Goal: Task Accomplishment & Management: Manage account settings

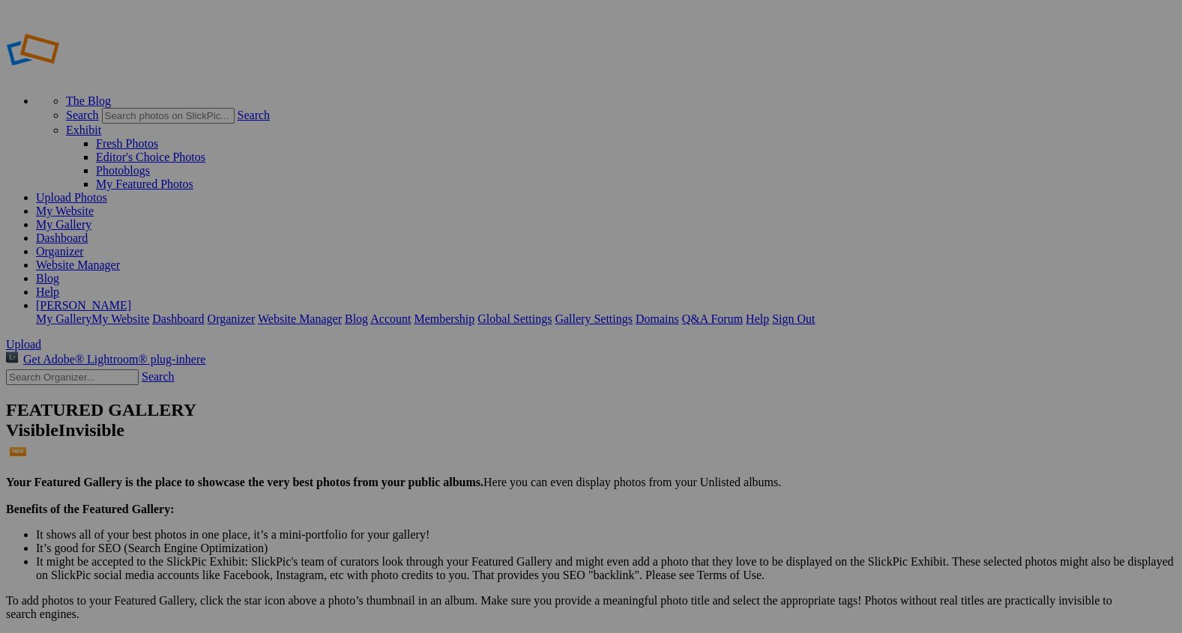
click at [41, 338] on span "Upload" at bounding box center [23, 344] width 35 height 13
type input "0"
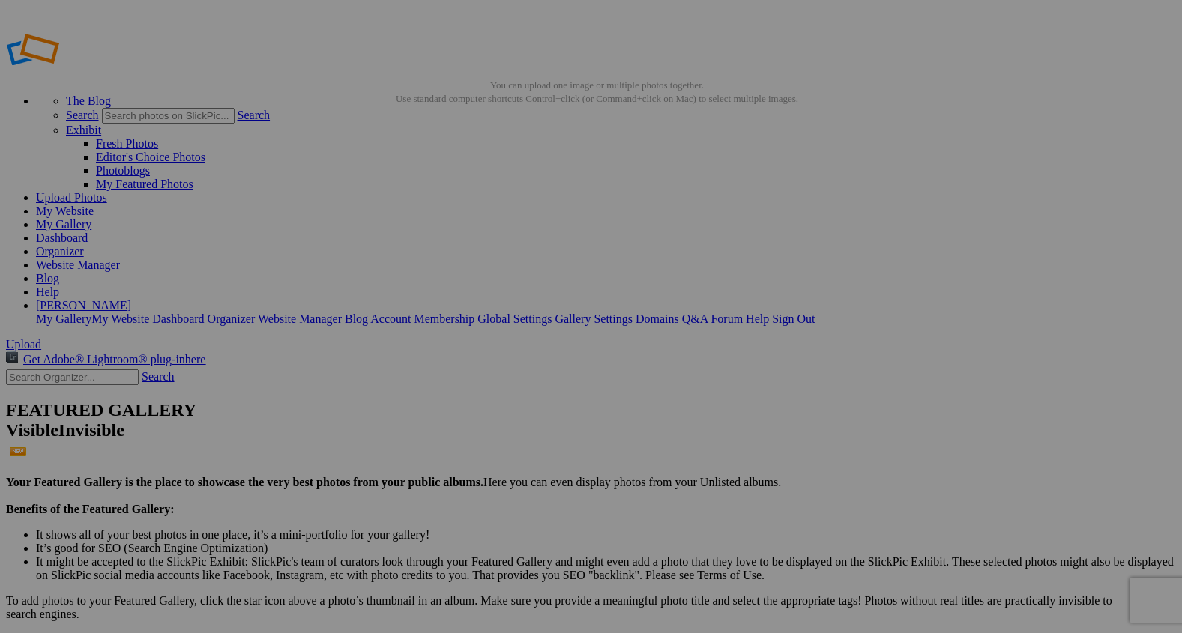
paste input "From [GEOGRAPHIC_DATA] to the Prairie Boots"
type input "From [GEOGRAPHIC_DATA] to the Prairie Boots"
type input "2"
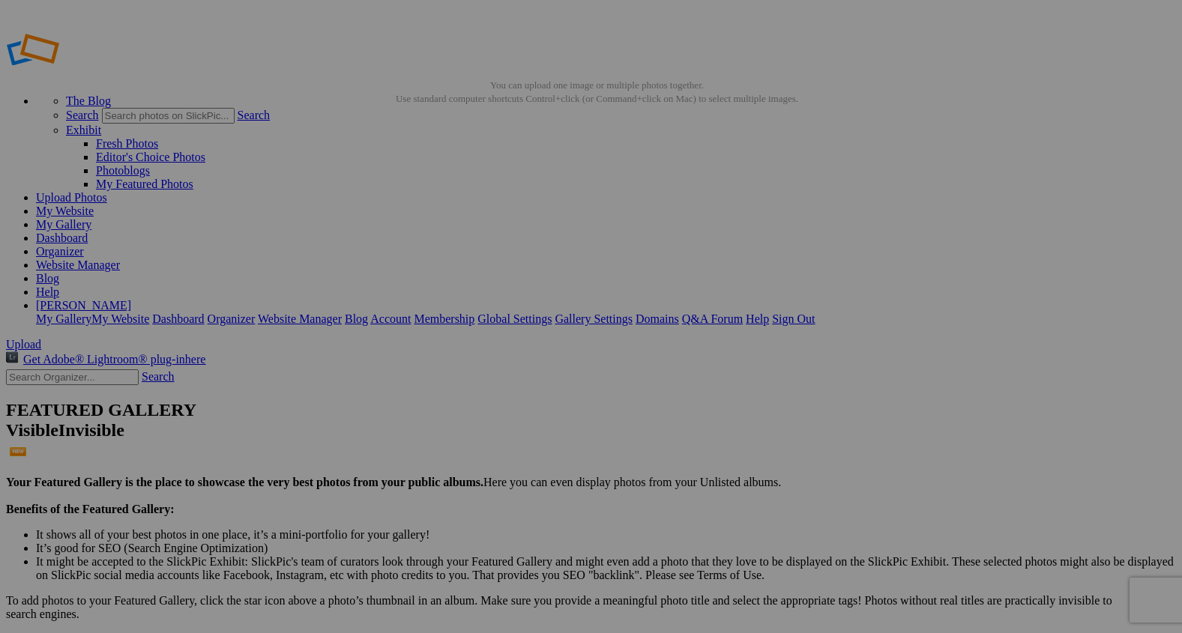
paste input "Saddled Up at the [GEOGRAPHIC_DATA]"
type input "Saddled Up at the [GEOGRAPHIC_DATA]"
type input "2"
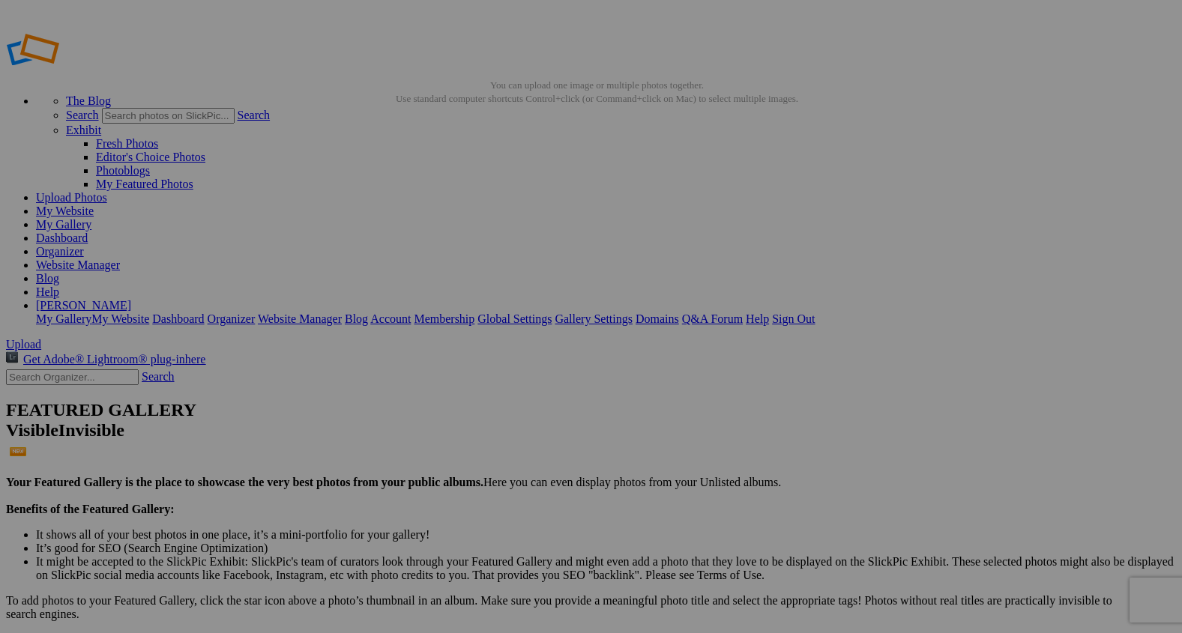
paste input "From the Alps to the Rockies"
type input "From the Alps to the Rockies"
type input "2"
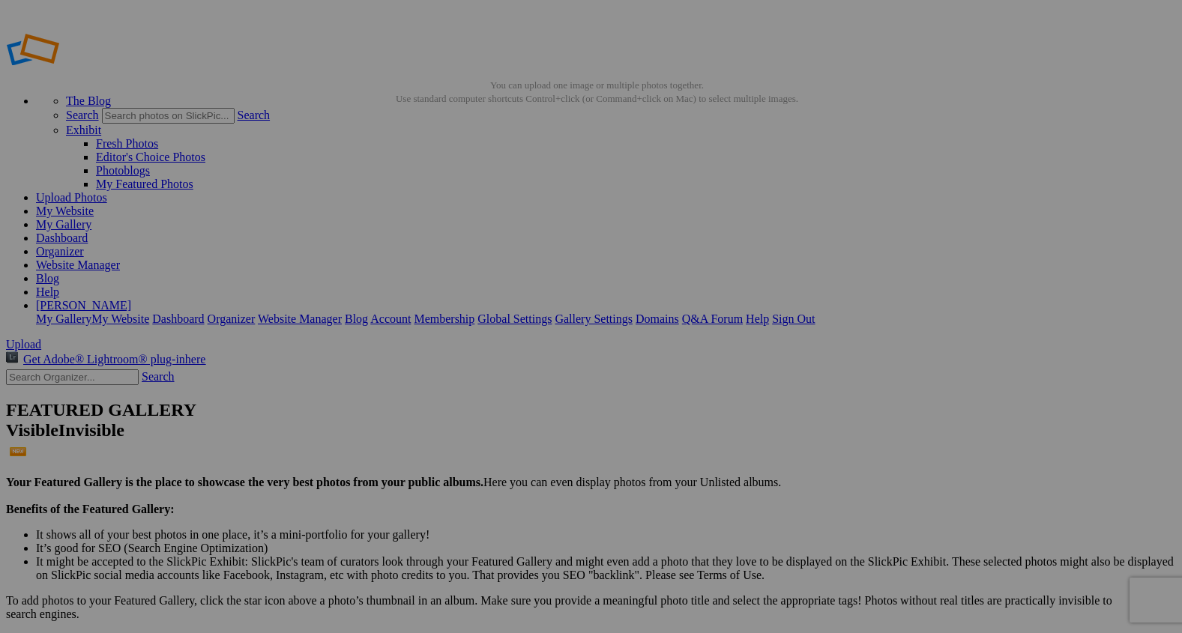
paste input "Into the Quiet Pines"
type input "Into the Quiet Pines"
type input "2"
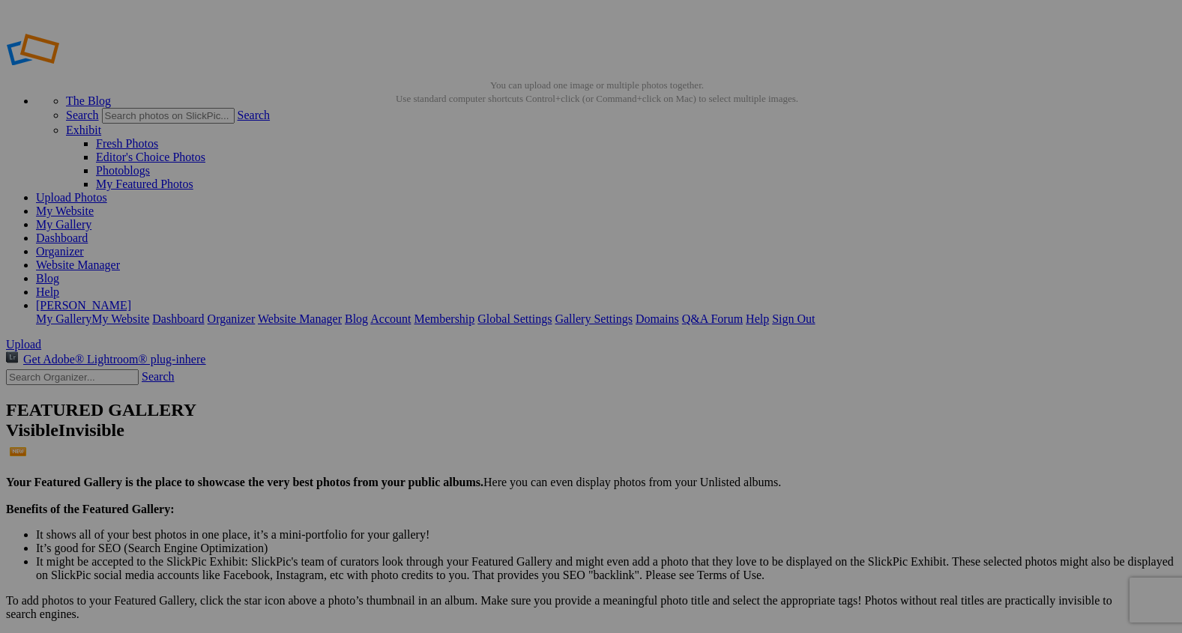
paste input "Forest"
type input "F"
paste input "Into the Heart of the Forest"
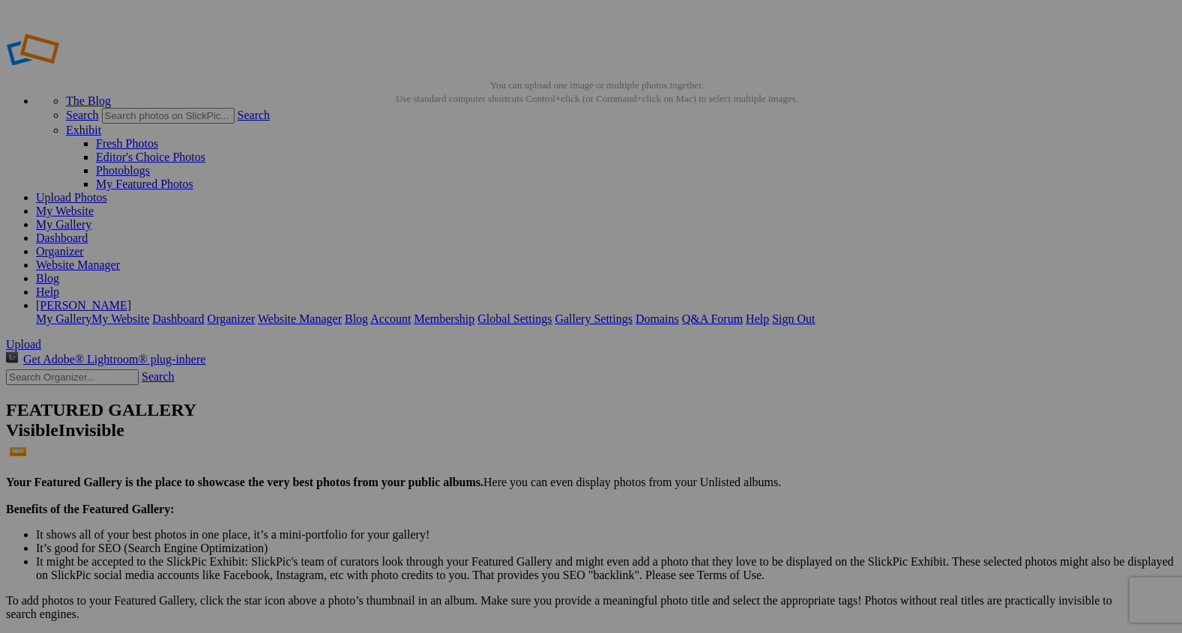
type input "Into the Heart of the Forest"
type input "2"
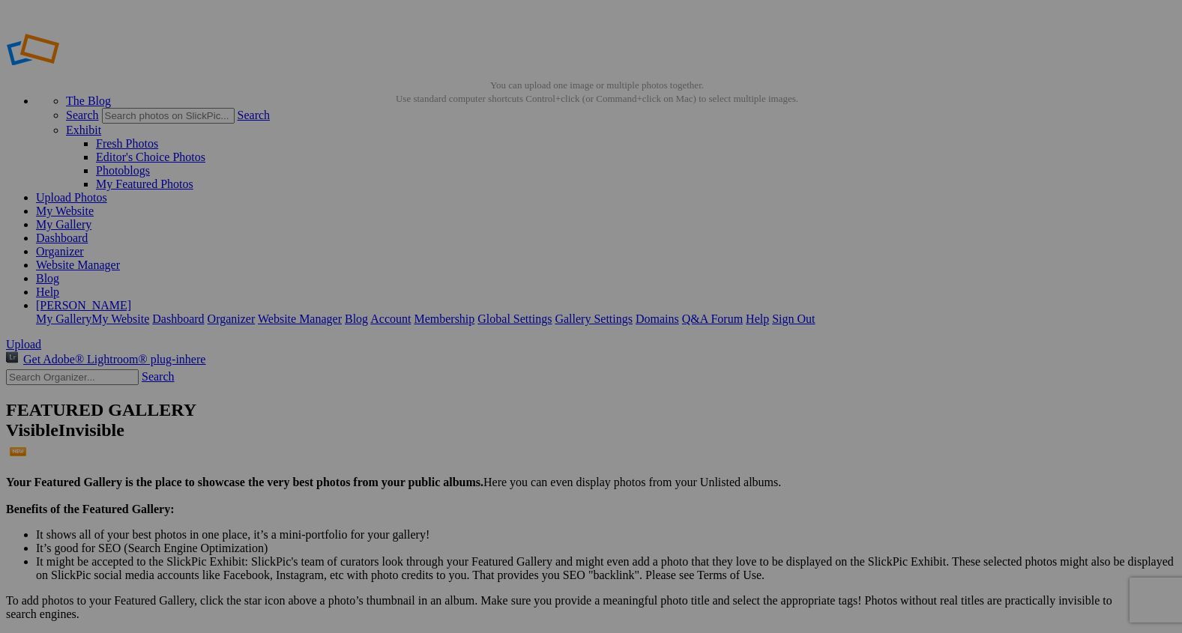
paste input "Western Journey Together"
type input "Western Journey Together"
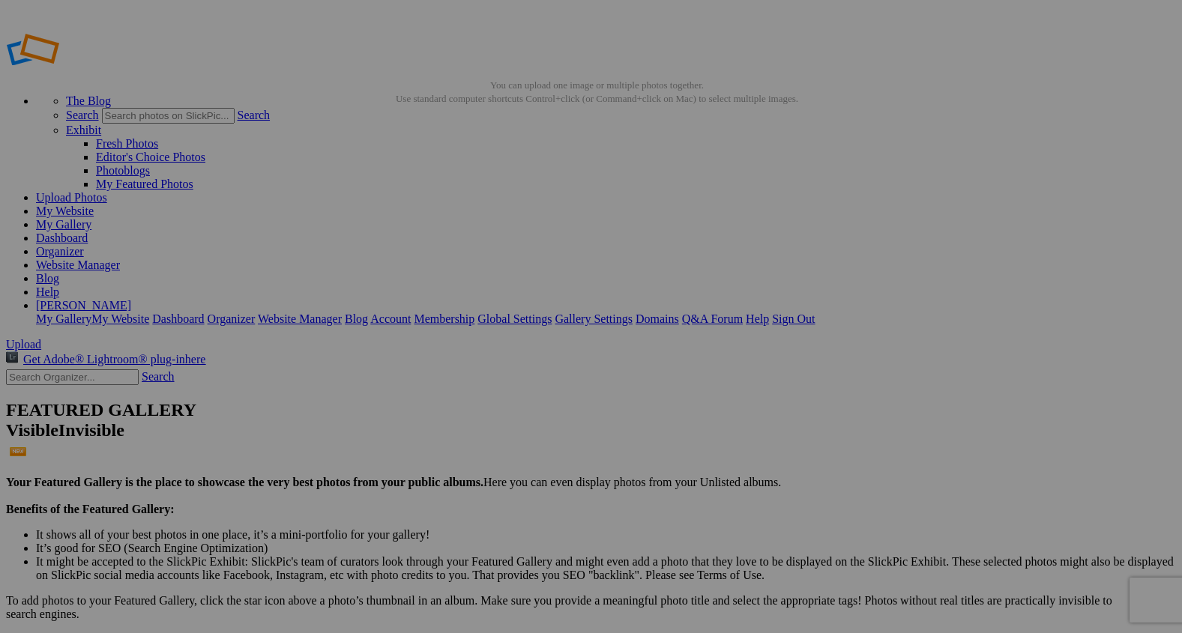
type input "2"
paste input "Journey Through the Wild West"
type input "Journey Through the Wild West"
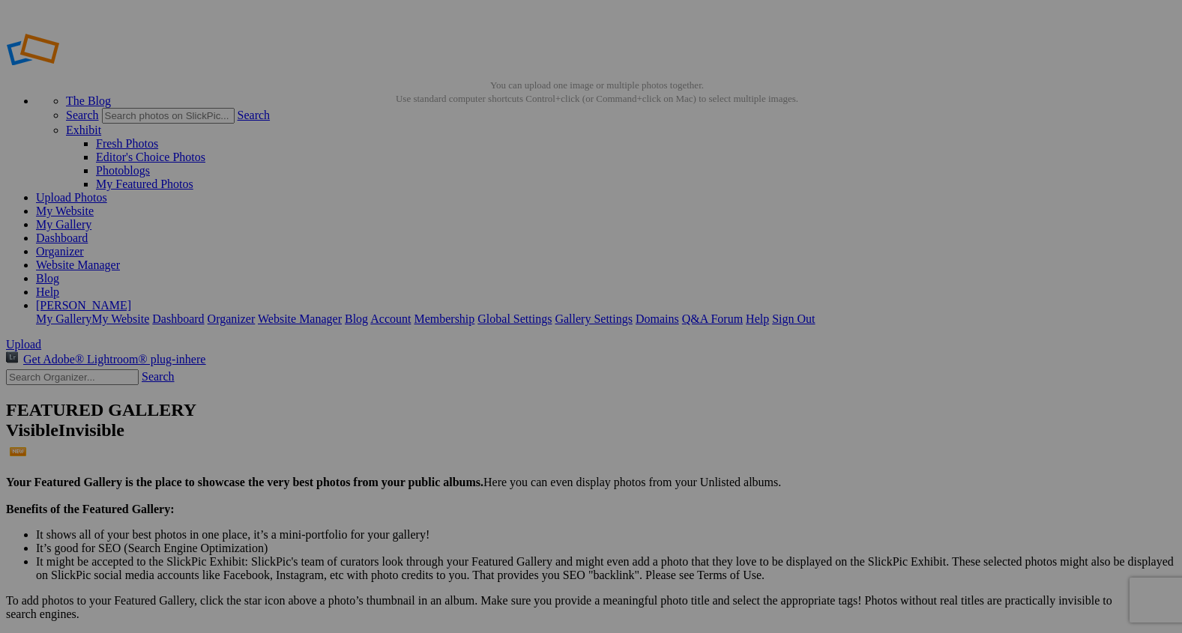
type input "2"
paste input "Western Caravan"
type input "Western Caravan"
